Goal: Transaction & Acquisition: Subscribe to service/newsletter

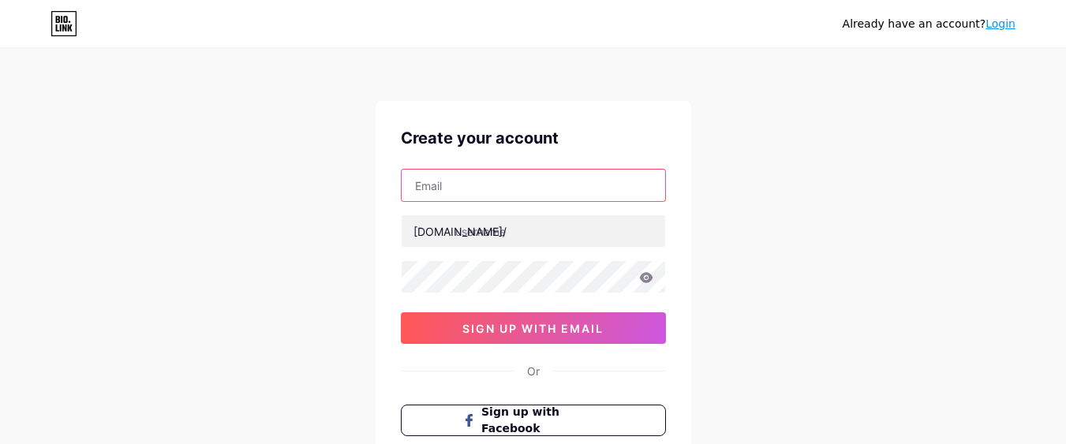
click at [543, 191] on input "text" at bounding box center [533, 186] width 263 height 32
type input "[EMAIL_ADDRESS][DOMAIN_NAME]"
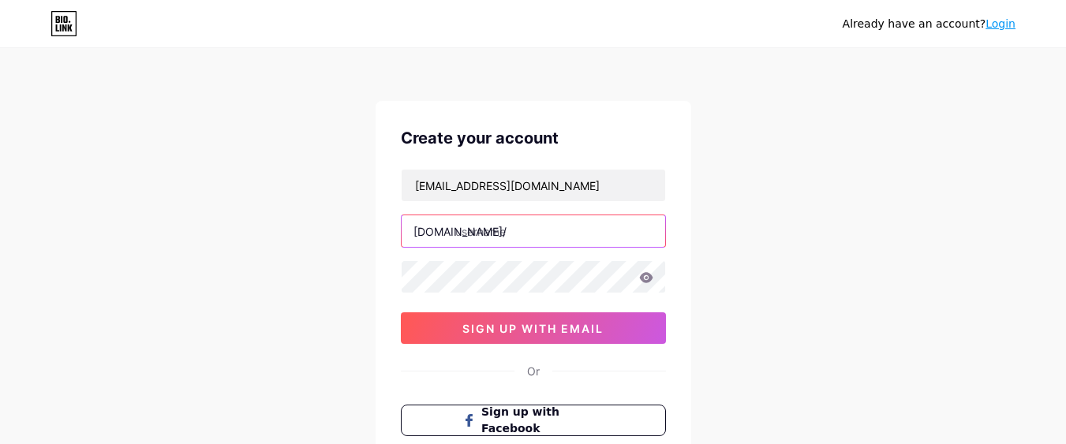
click at [554, 226] on input "text" at bounding box center [533, 231] width 263 height 32
paste input "oldhamfamily orthodontics"
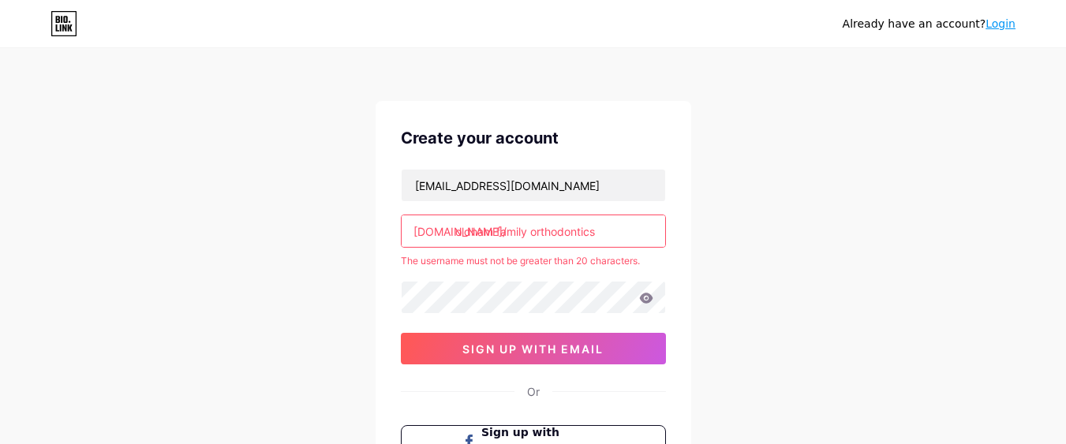
click at [529, 237] on input "oldham family orthodontics" at bounding box center [533, 231] width 263 height 32
click at [530, 237] on input "oldham family orthodontics" at bounding box center [533, 231] width 263 height 32
click at [596, 229] on input "oldhamfamilyorthodontics" at bounding box center [533, 231] width 263 height 32
type input "oldham familyorthodontics"
drag, startPoint x: 630, startPoint y: 220, endPoint x: 659, endPoint y: 235, distance: 32.8
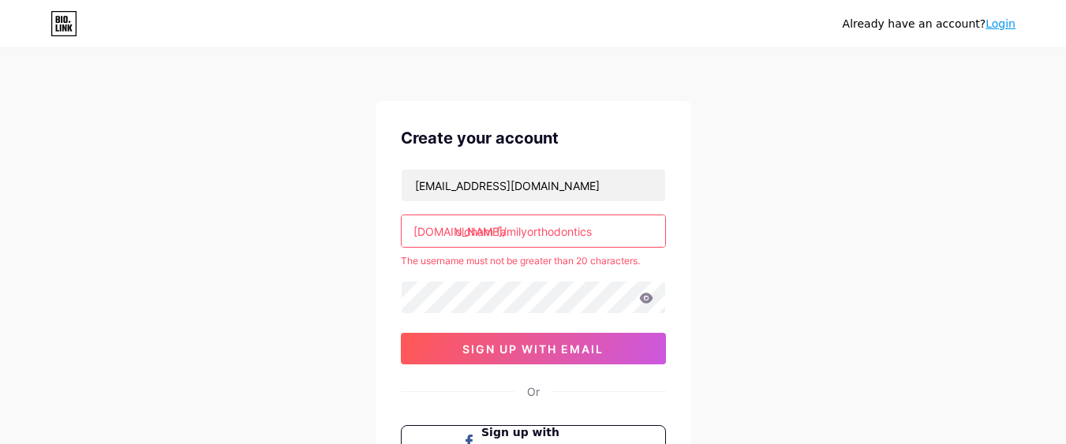
click at [659, 235] on input "oldham familyorthodontics" at bounding box center [533, 231] width 263 height 32
paste input "kylefamily1"
type input "kylefamily1"
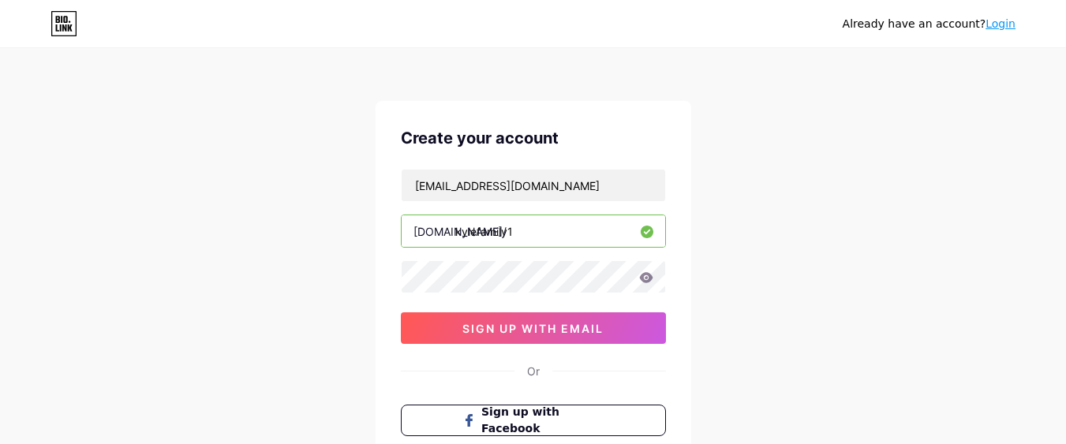
click at [571, 225] on input "kylefamily1" at bounding box center [533, 231] width 263 height 32
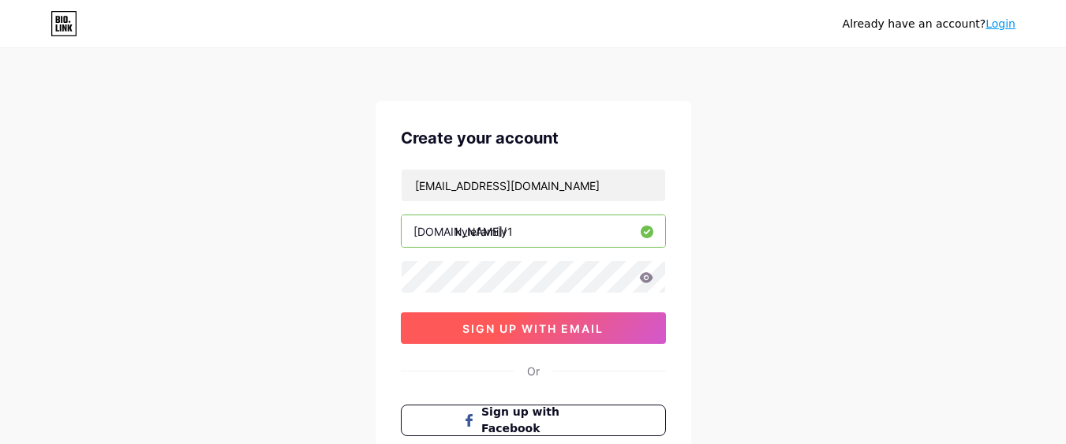
click at [522, 341] on button "sign up with email" at bounding box center [533, 328] width 265 height 32
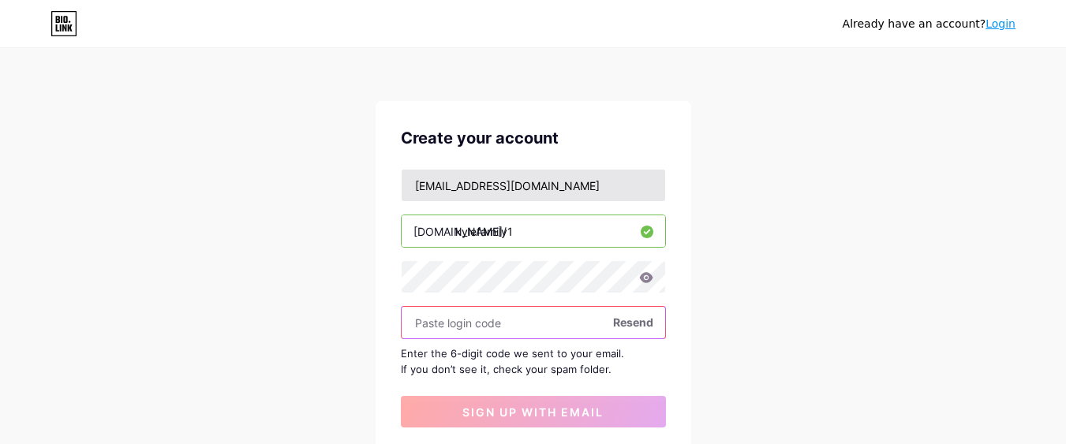
scroll to position [95, 0]
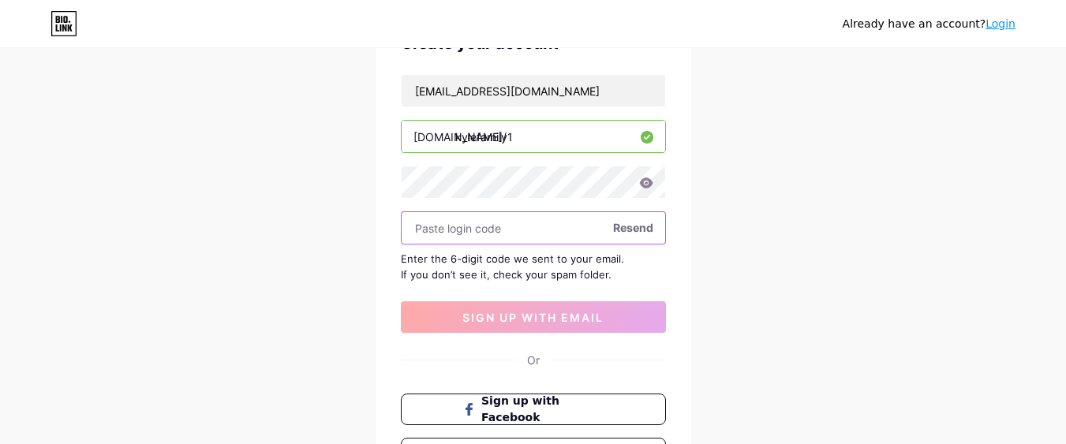
paste input "319793"
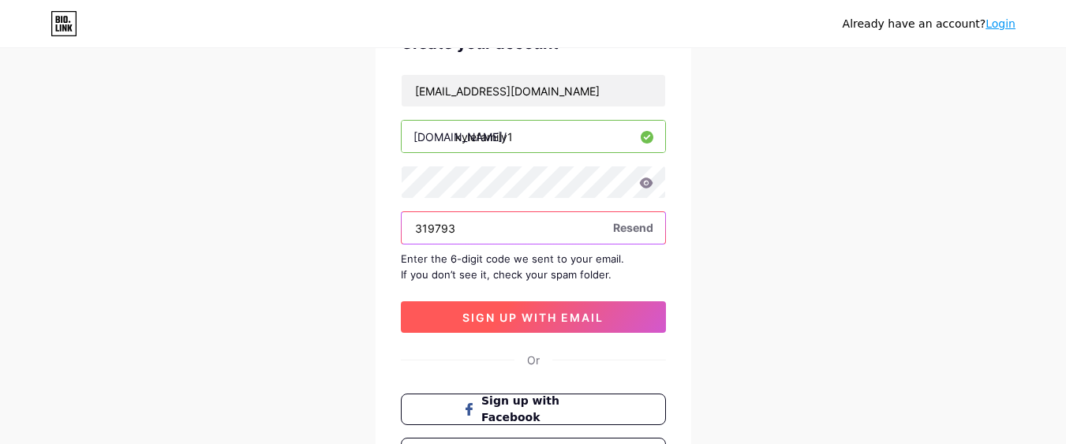
type input "319793"
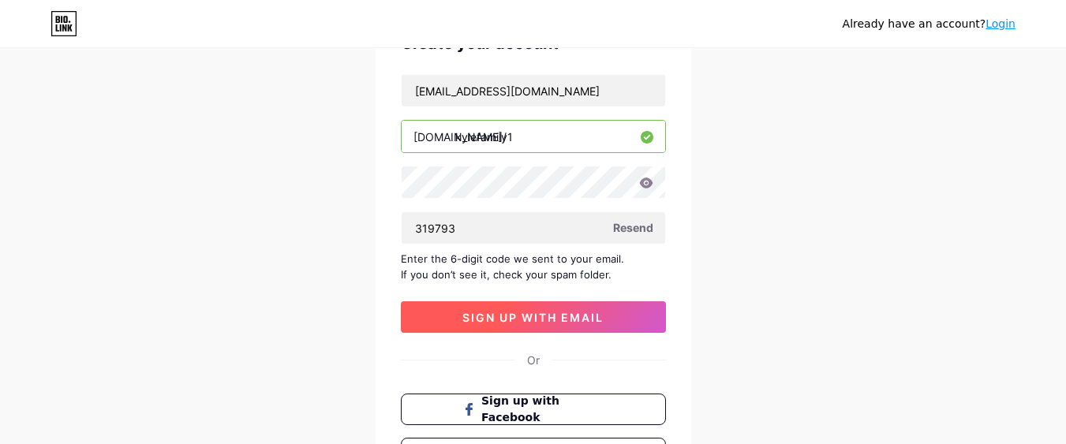
click at [570, 319] on span "sign up with email" at bounding box center [532, 317] width 141 height 13
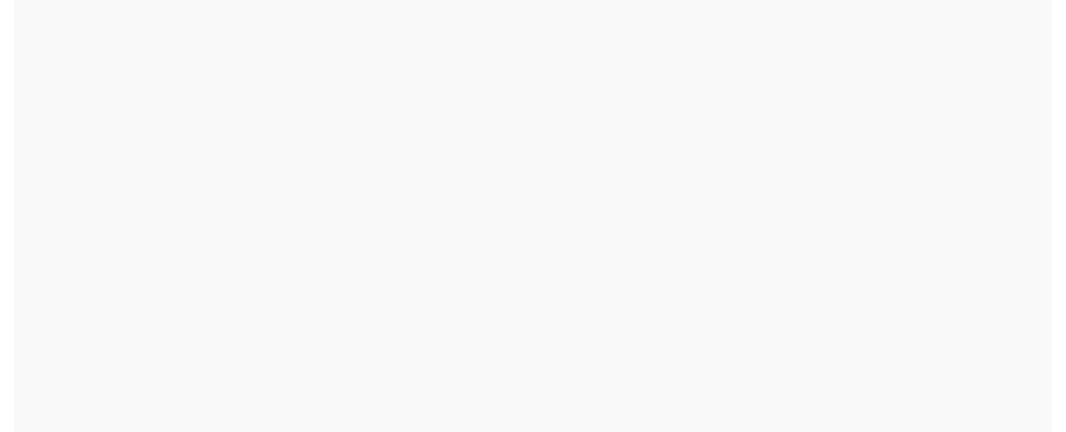
scroll to position [0, 0]
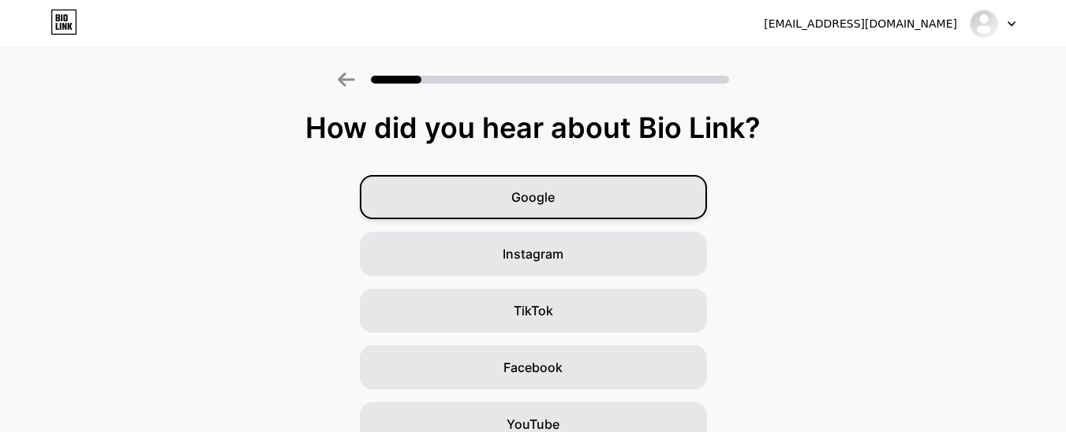
click at [555, 207] on div "Google" at bounding box center [533, 197] width 347 height 44
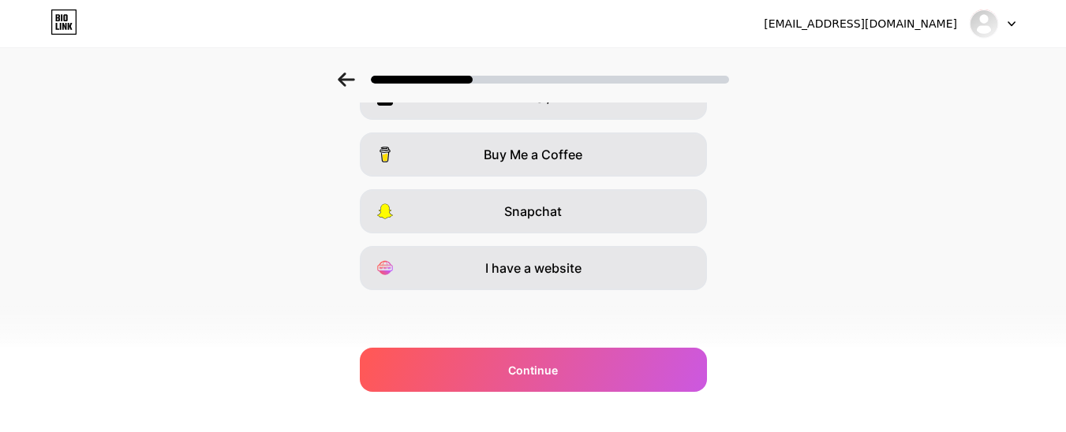
scroll to position [43, 0]
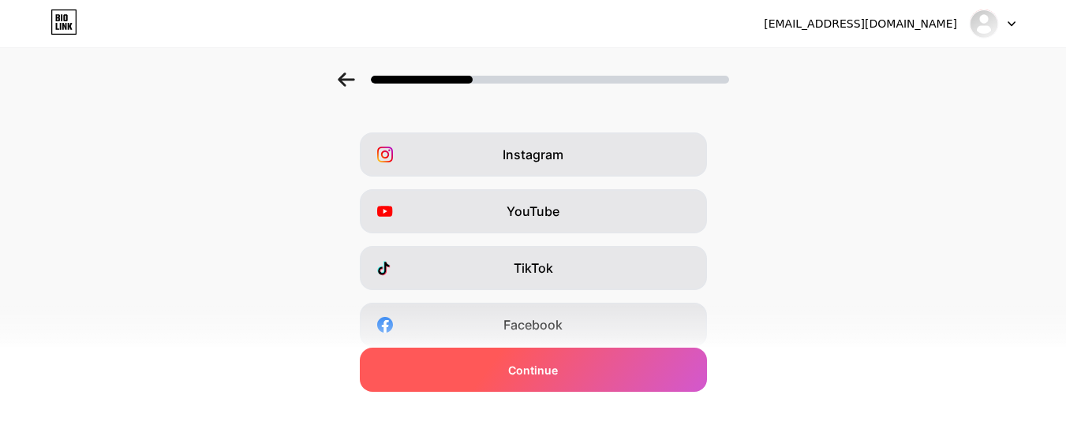
click at [543, 366] on span "Continue" at bounding box center [533, 370] width 50 height 17
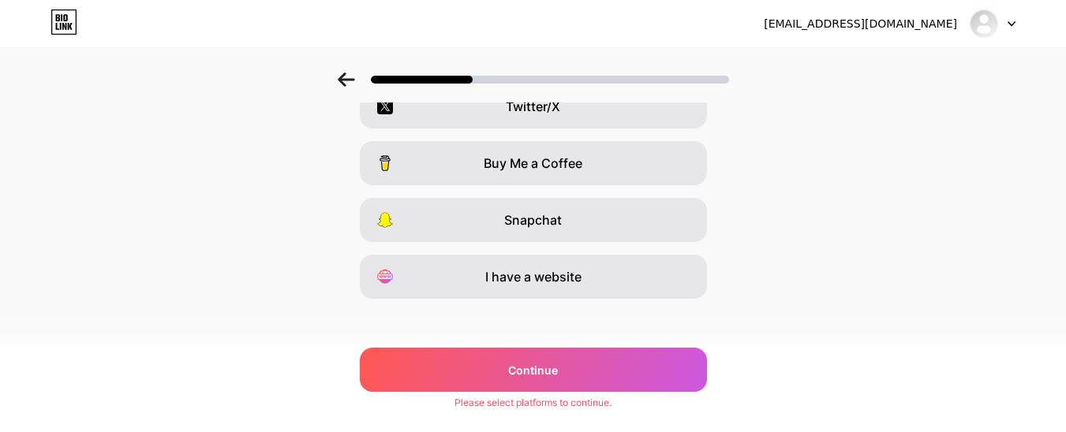
scroll to position [327, 0]
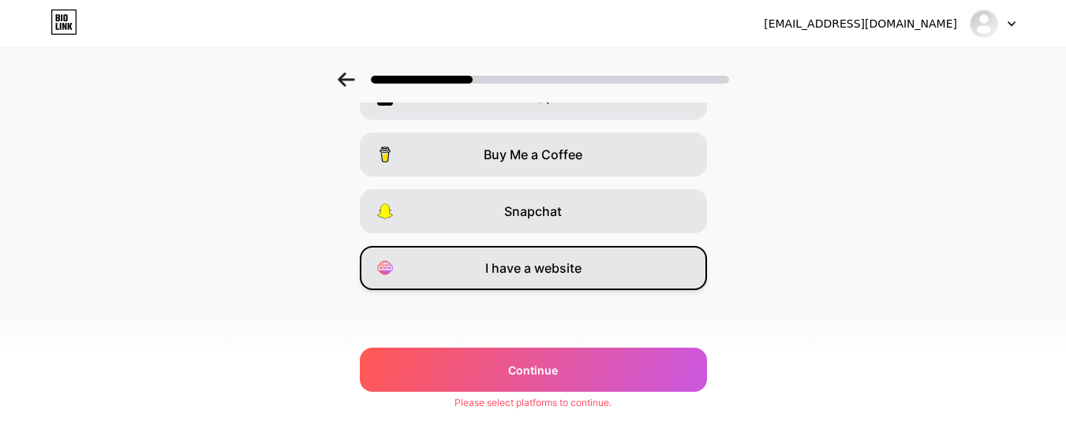
click at [577, 284] on div "I have a website" at bounding box center [533, 268] width 347 height 44
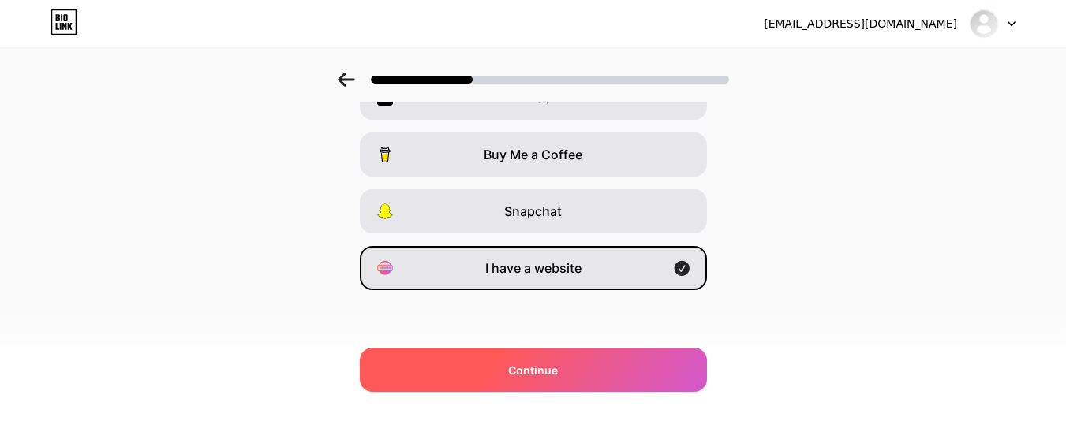
click at [551, 349] on div "Continue" at bounding box center [533, 370] width 347 height 44
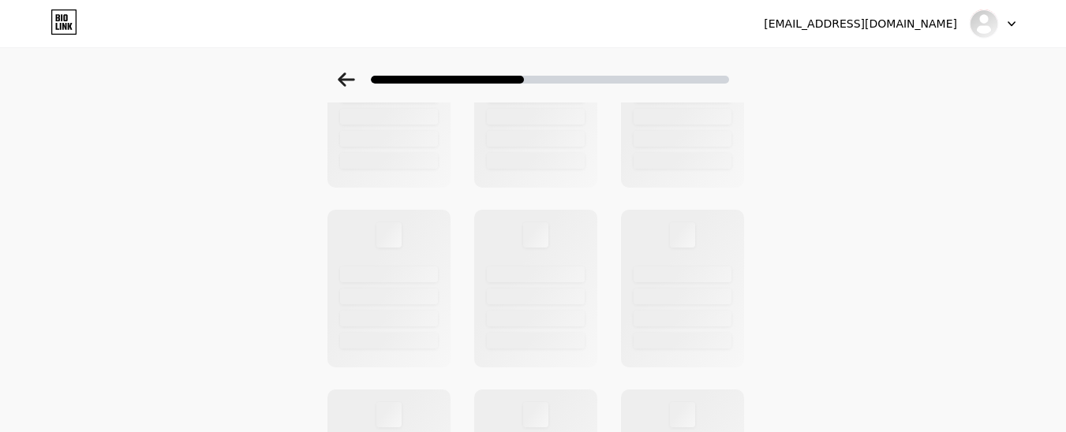
scroll to position [0, 0]
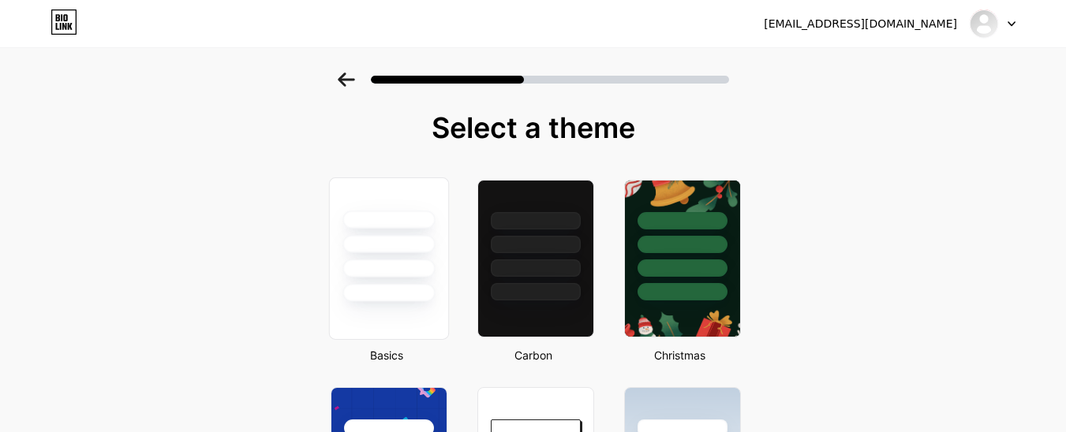
click at [413, 262] on div at bounding box center [388, 269] width 92 height 18
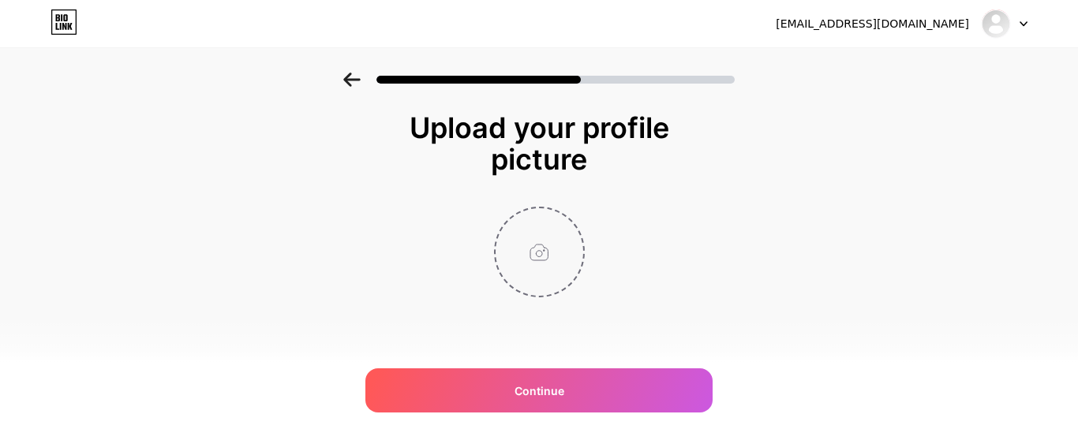
click at [551, 262] on input "file" at bounding box center [539, 252] width 88 height 88
type input "C:\fakepath\[PERSON_NAME] (1).jpg"
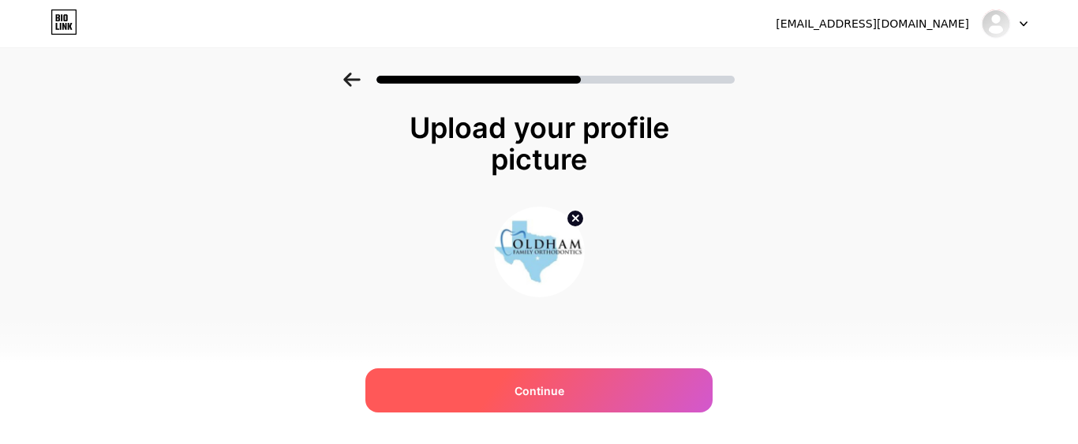
click at [563, 391] on div "Continue" at bounding box center [538, 390] width 347 height 44
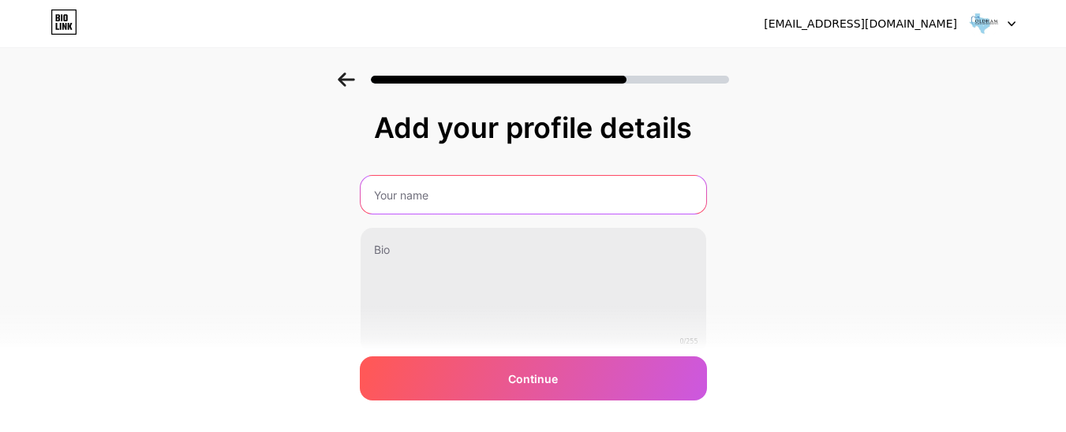
click at [442, 201] on input "text" at bounding box center [534, 195] width 346 height 38
type input "Oldham Family Orthodontics"
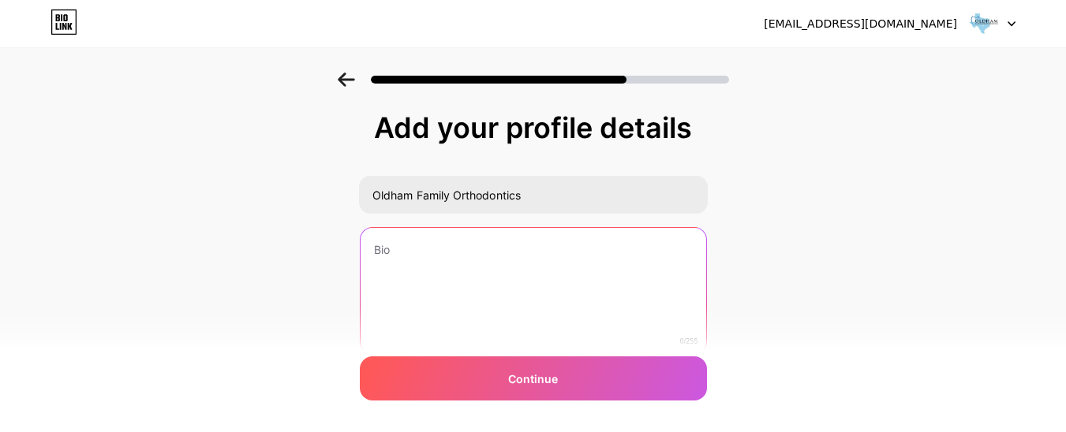
click at [470, 313] on textarea at bounding box center [534, 291] width 346 height 127
paste textarea "Visit our family orthodontist in [GEOGRAPHIC_DATA], [GEOGRAPHIC_DATA][PERSON_NA…"
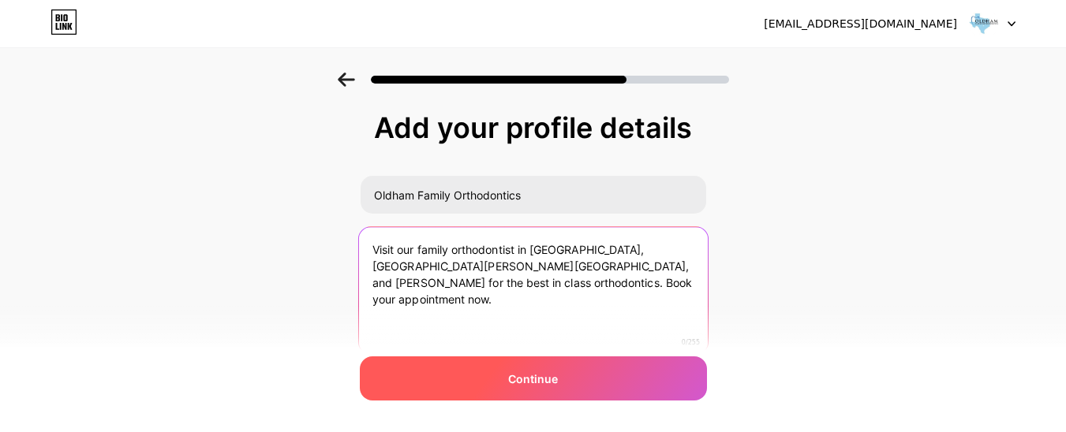
paste textarea "Visit our family orthodontist in [GEOGRAPHIC_DATA], [GEOGRAPHIC_DATA][PERSON_NA…"
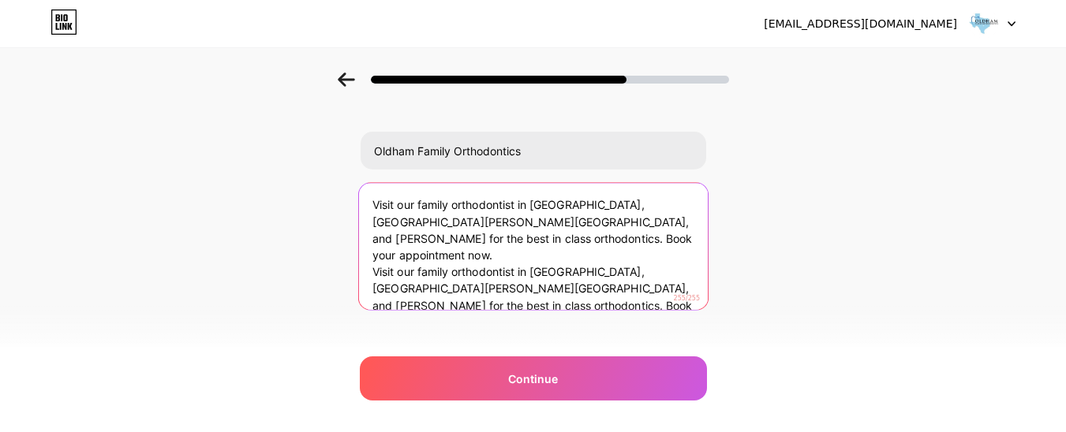
scroll to position [64, 0]
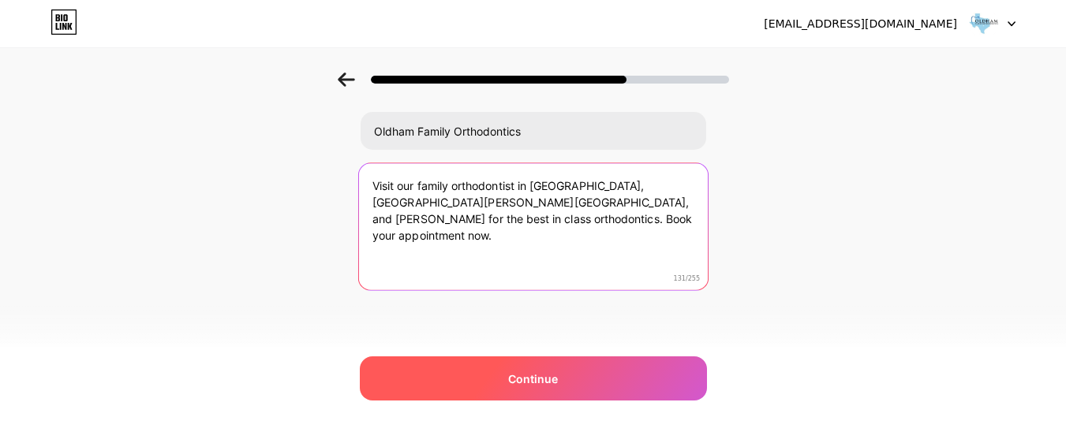
type textarea "Visit our family orthodontist in [GEOGRAPHIC_DATA], [GEOGRAPHIC_DATA][PERSON_NA…"
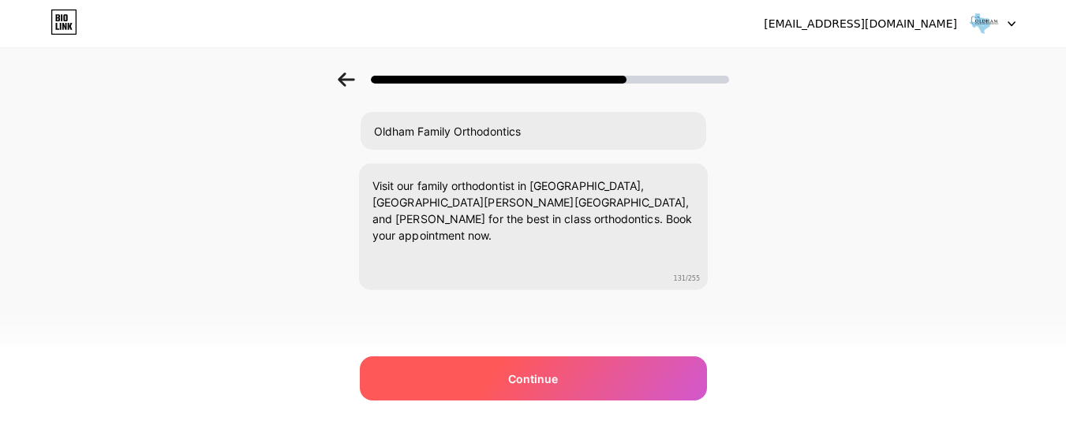
click at [520, 383] on span "Continue" at bounding box center [533, 379] width 50 height 17
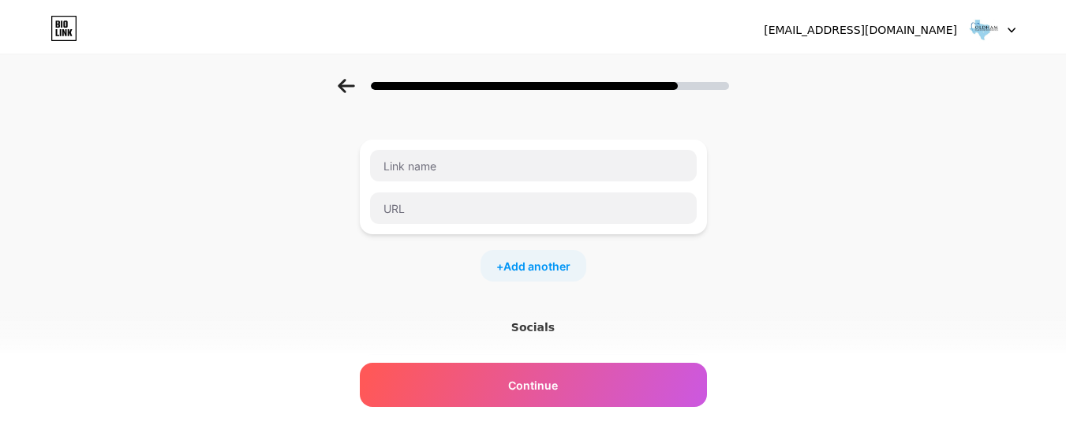
scroll to position [0, 0]
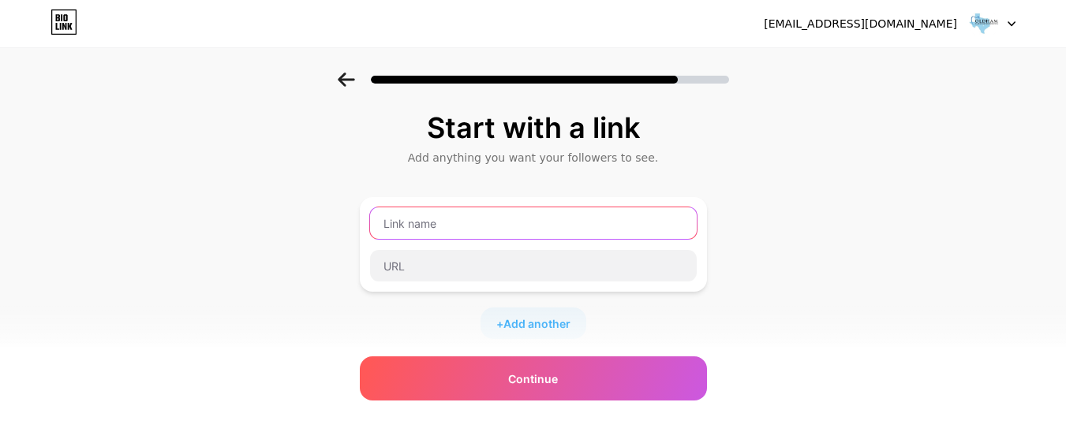
click at [497, 219] on input "text" at bounding box center [533, 223] width 327 height 32
paste input "Oldham Family Orthodontics"
type input "Oldham Family Orthodontics"
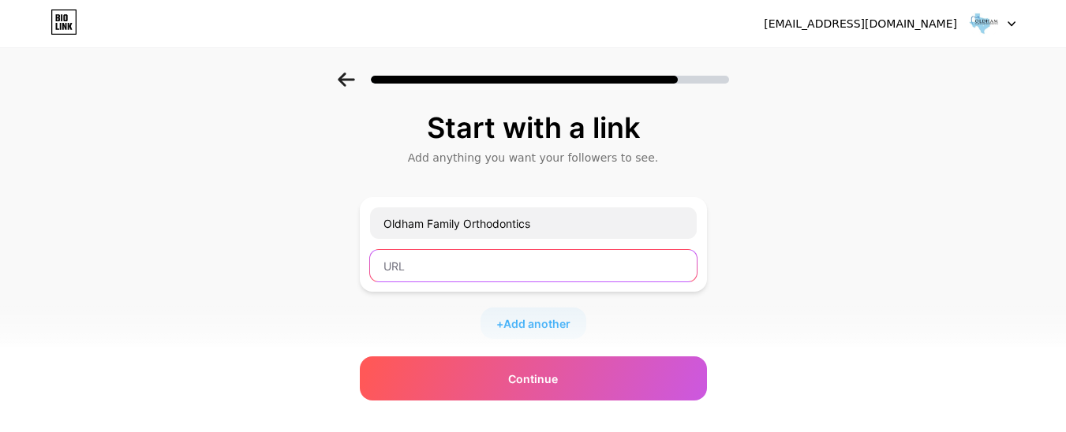
click at [492, 276] on input "text" at bounding box center [533, 266] width 327 height 32
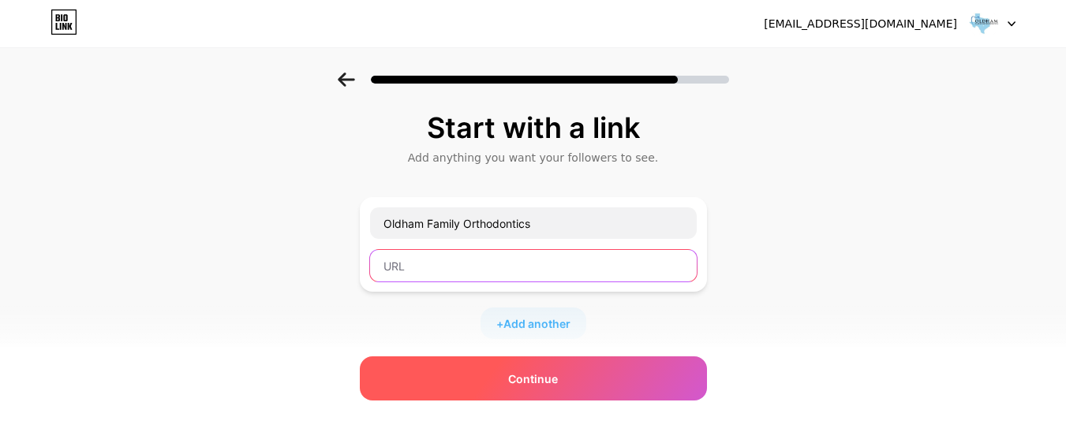
paste input "[URL][DOMAIN_NAME]"
type input "[URL][DOMAIN_NAME]"
click at [518, 382] on span "Continue" at bounding box center [533, 379] width 50 height 17
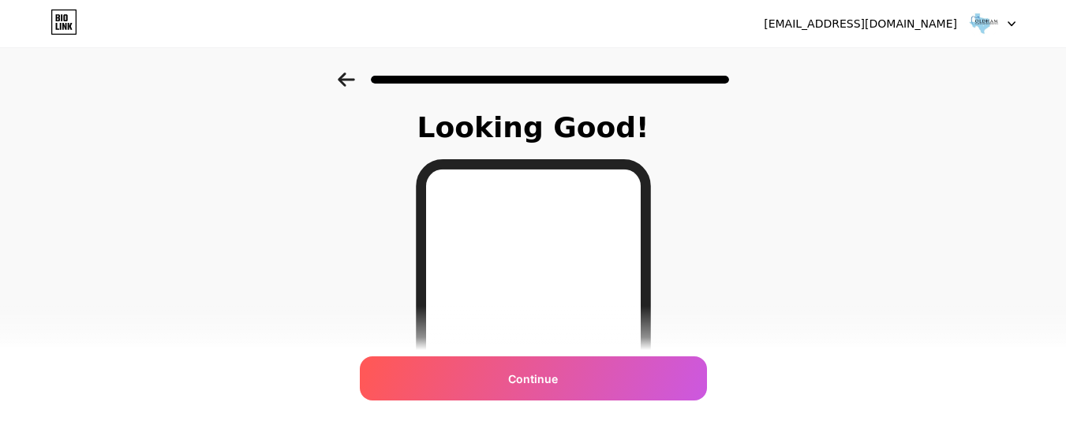
click at [559, 392] on div "Continue" at bounding box center [533, 379] width 347 height 44
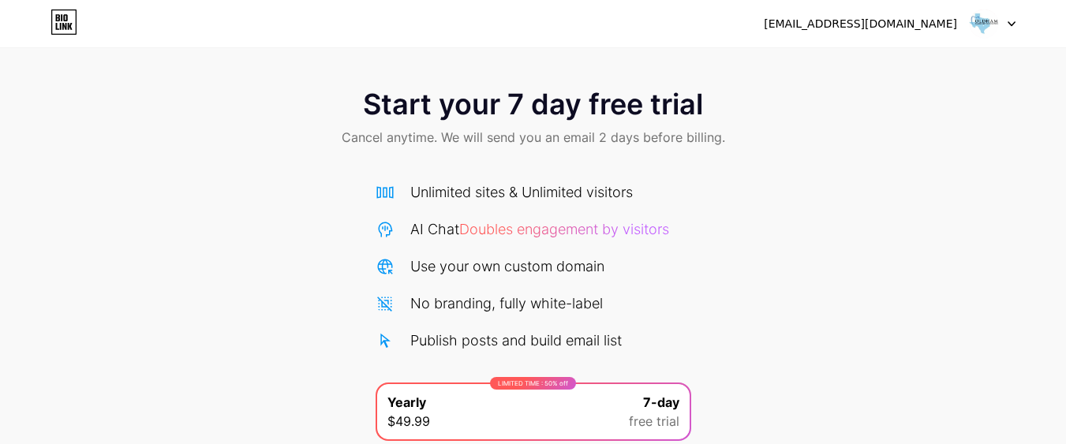
click at [980, 22] on img at bounding box center [984, 24] width 30 height 30
click at [884, 32] on div "[EMAIL_ADDRESS][DOMAIN_NAME]" at bounding box center [860, 24] width 193 height 17
click at [898, 23] on div "[EMAIL_ADDRESS][DOMAIN_NAME]" at bounding box center [860, 24] width 193 height 17
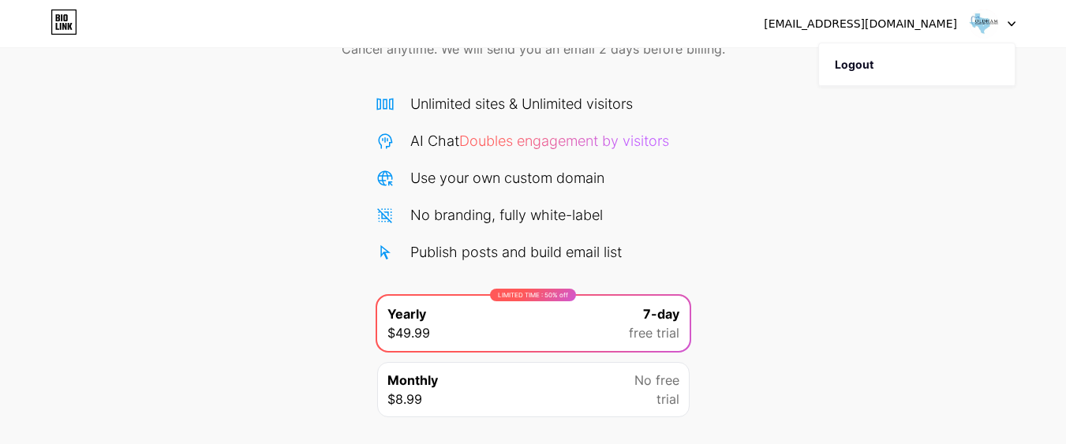
scroll to position [191, 0]
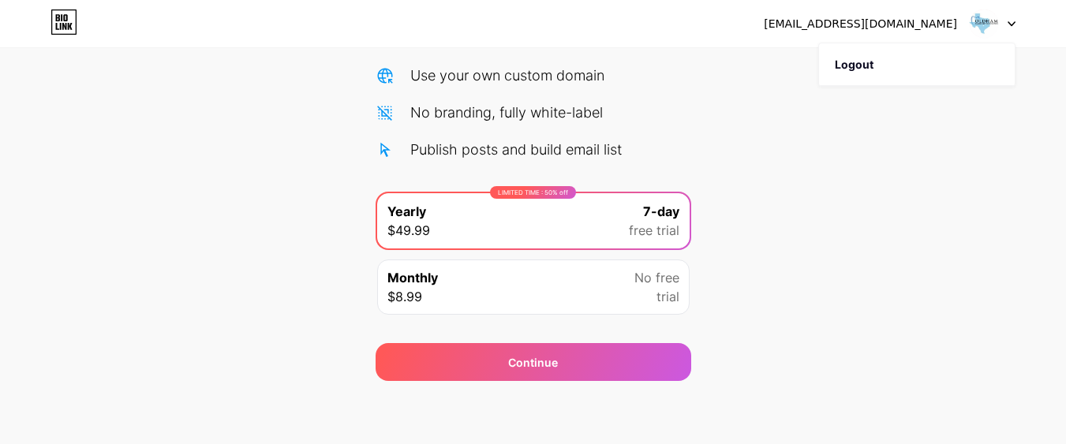
click at [641, 274] on span "No free" at bounding box center [656, 277] width 45 height 19
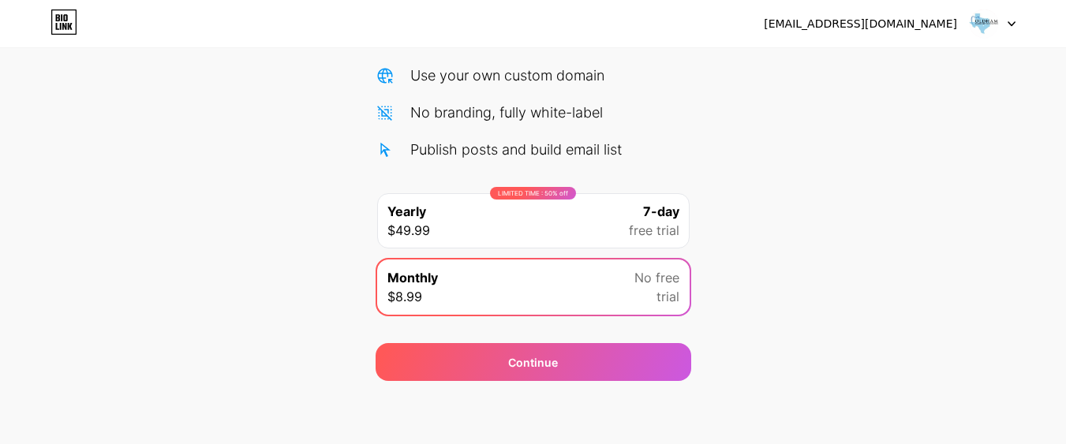
click at [794, 258] on div "Start your 7 day free trial Cancel anytime. We will send you an email 2 days be…" at bounding box center [533, 131] width 1066 height 499
click at [599, 205] on div "LIMITED TIME : 50% off Yearly $49.99 7-day free trial" at bounding box center [533, 220] width 312 height 55
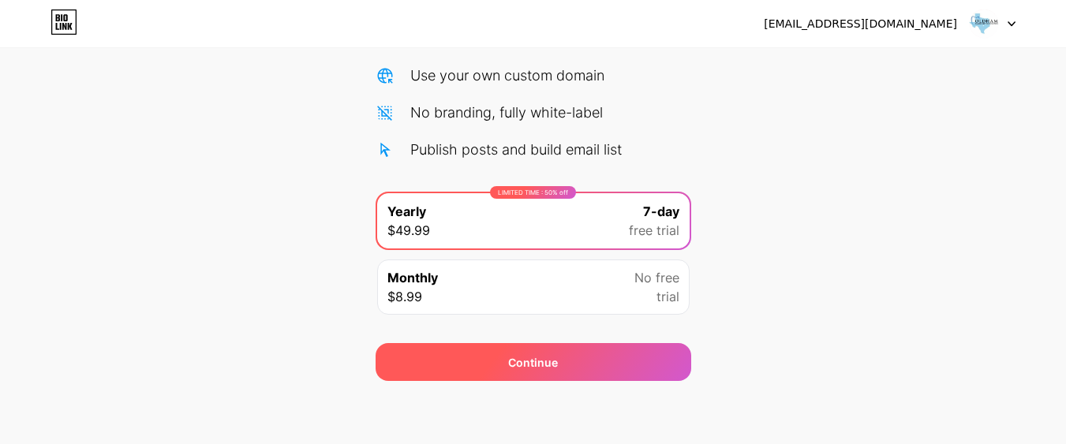
click at [513, 368] on div "Continue" at bounding box center [533, 362] width 50 height 17
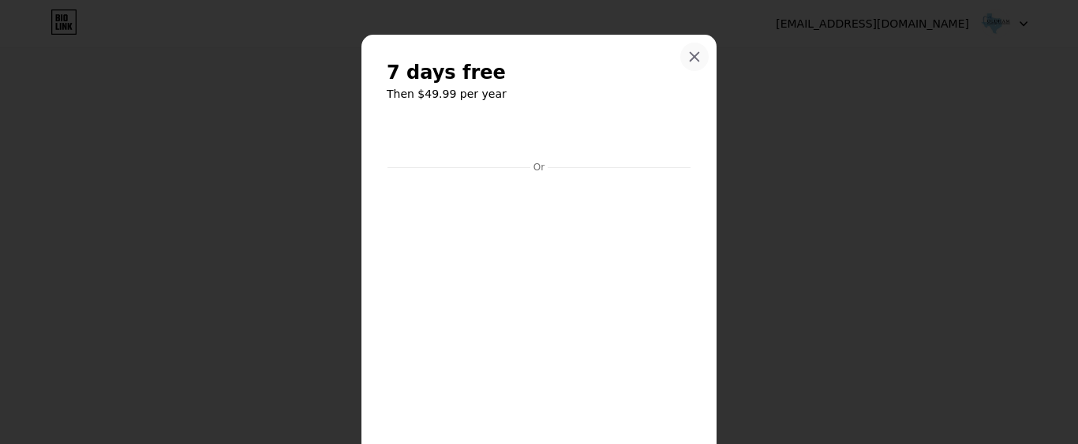
click at [690, 60] on icon at bounding box center [694, 57] width 9 height 9
